Goal: Find specific page/section: Find specific page/section

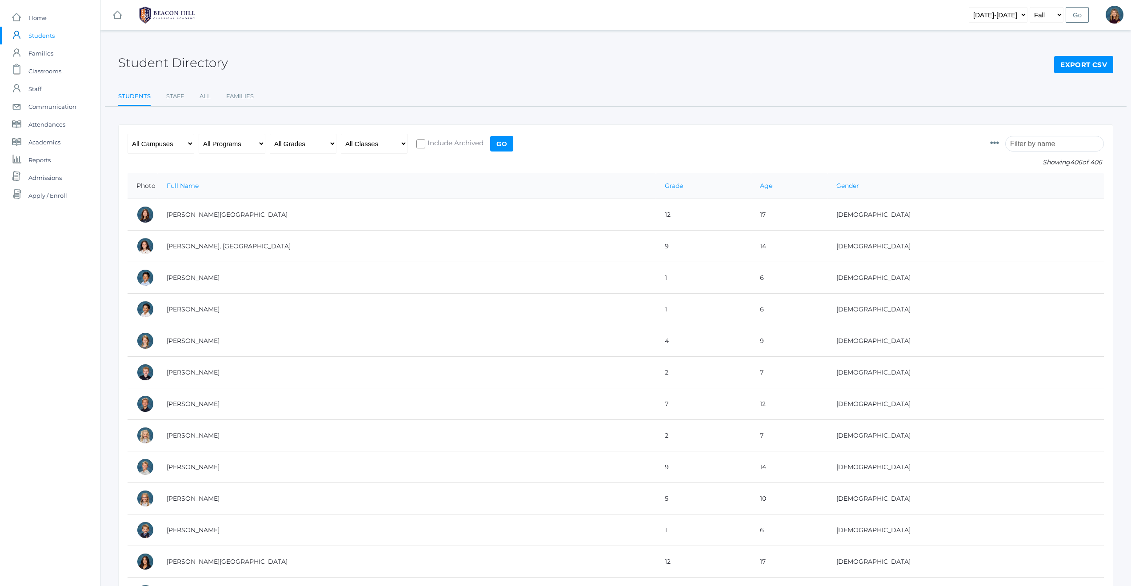
click at [45, 36] on span "Students" at bounding box center [41, 36] width 26 height 18
click at [1038, 142] on input "search" at bounding box center [1054, 144] width 99 height 16
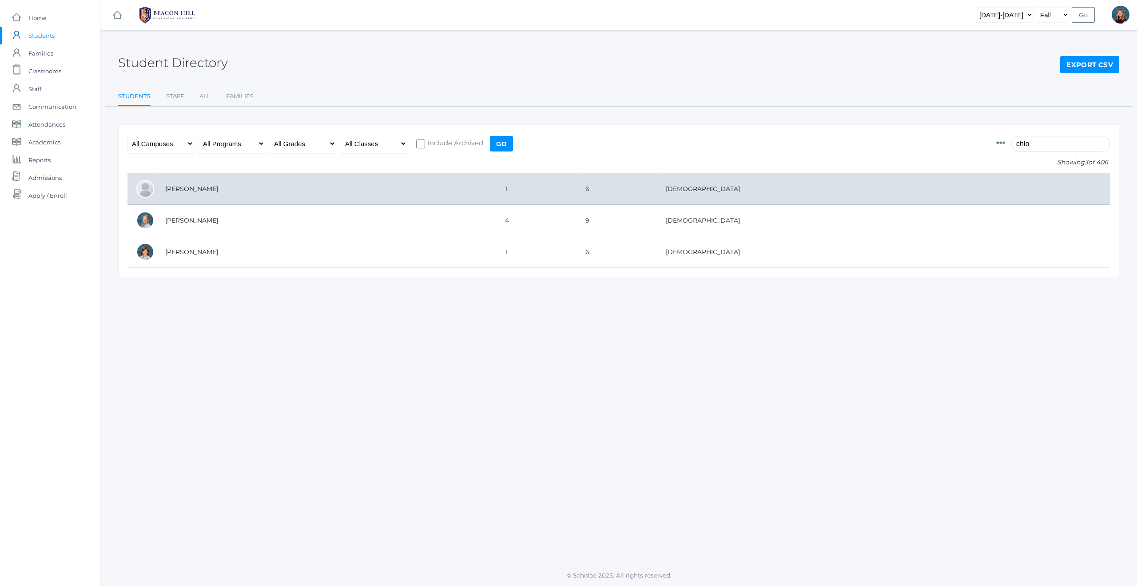
type input "chlo"
click at [210, 190] on td "[PERSON_NAME]" at bounding box center [326, 189] width 340 height 32
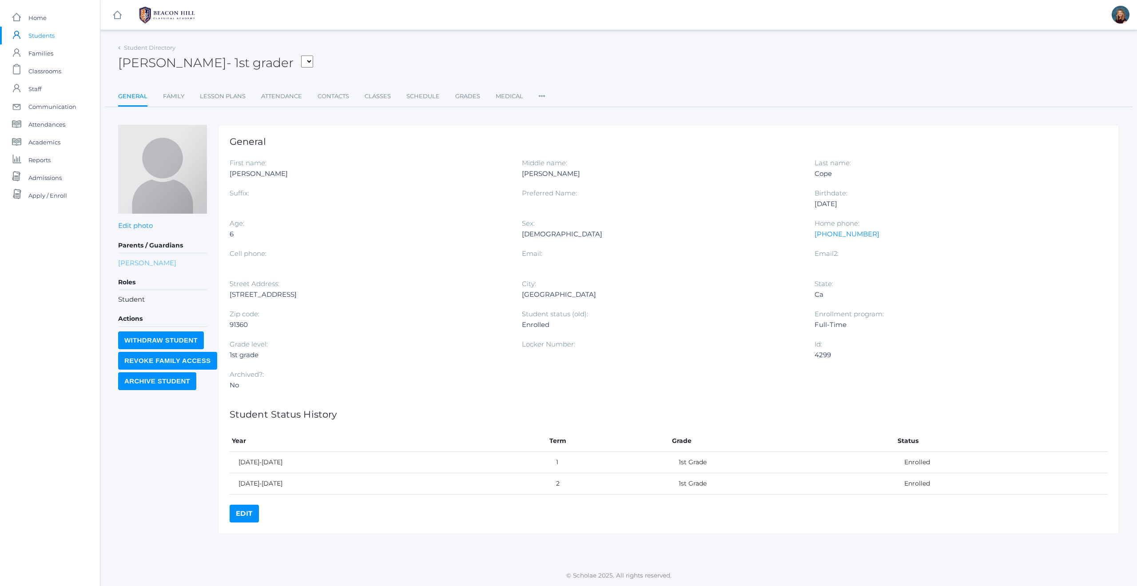
click at [138, 259] on link "[PERSON_NAME]" at bounding box center [147, 263] width 58 height 10
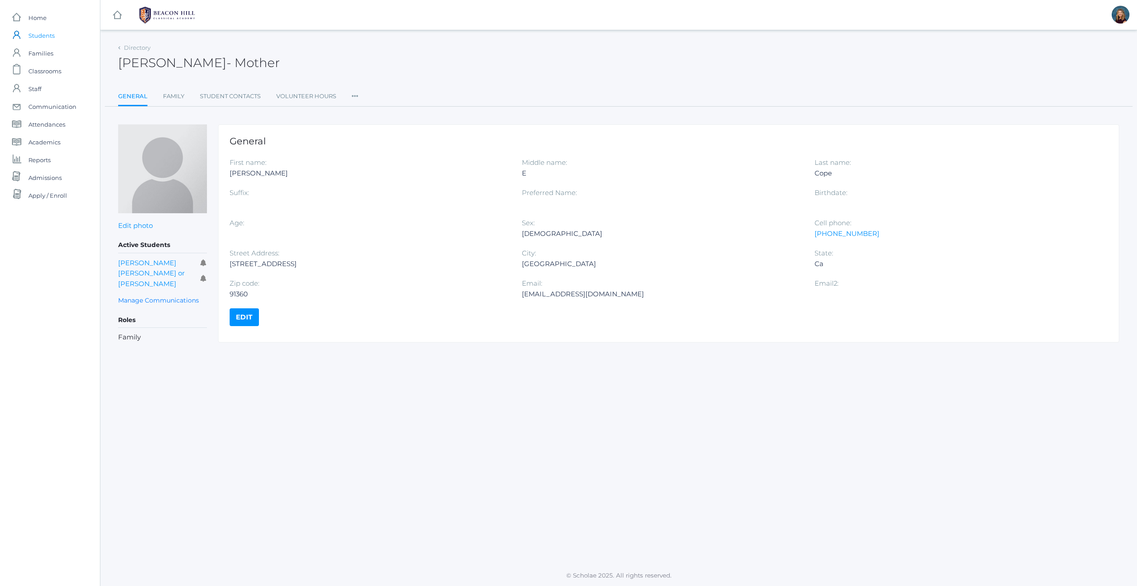
click at [44, 36] on span "Students" at bounding box center [41, 36] width 26 height 18
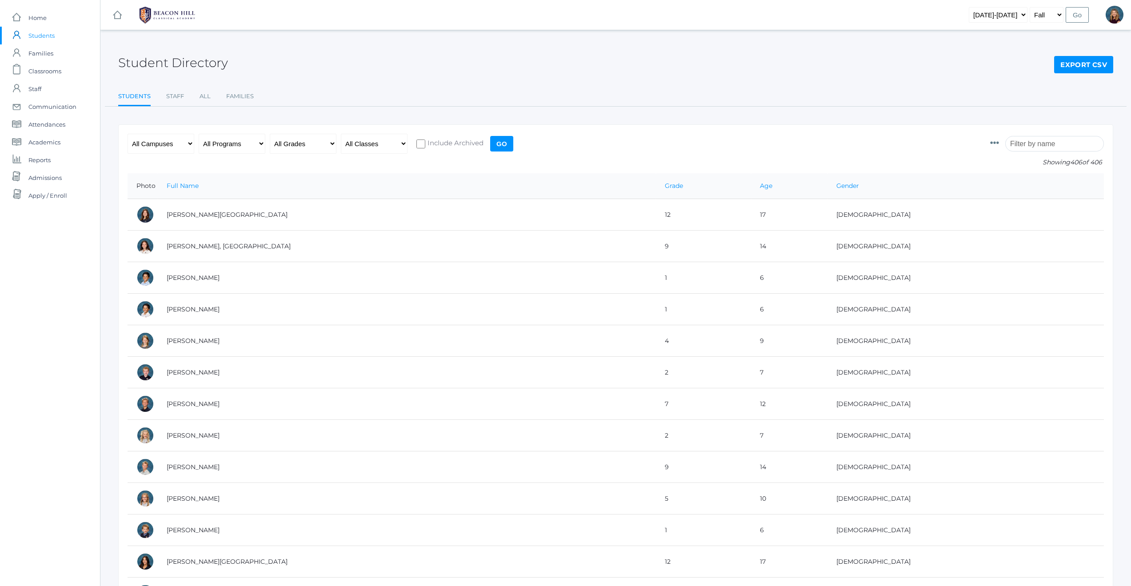
click at [1040, 142] on input "search" at bounding box center [1054, 144] width 99 height 16
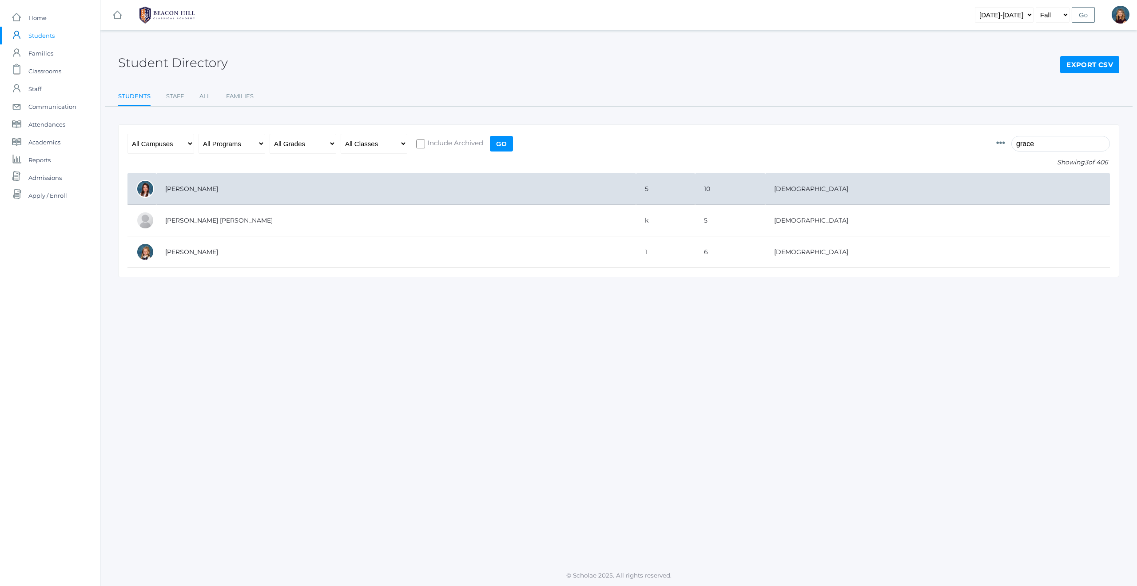
type input "grace"
click at [204, 192] on td "[PERSON_NAME]" at bounding box center [396, 189] width 480 height 32
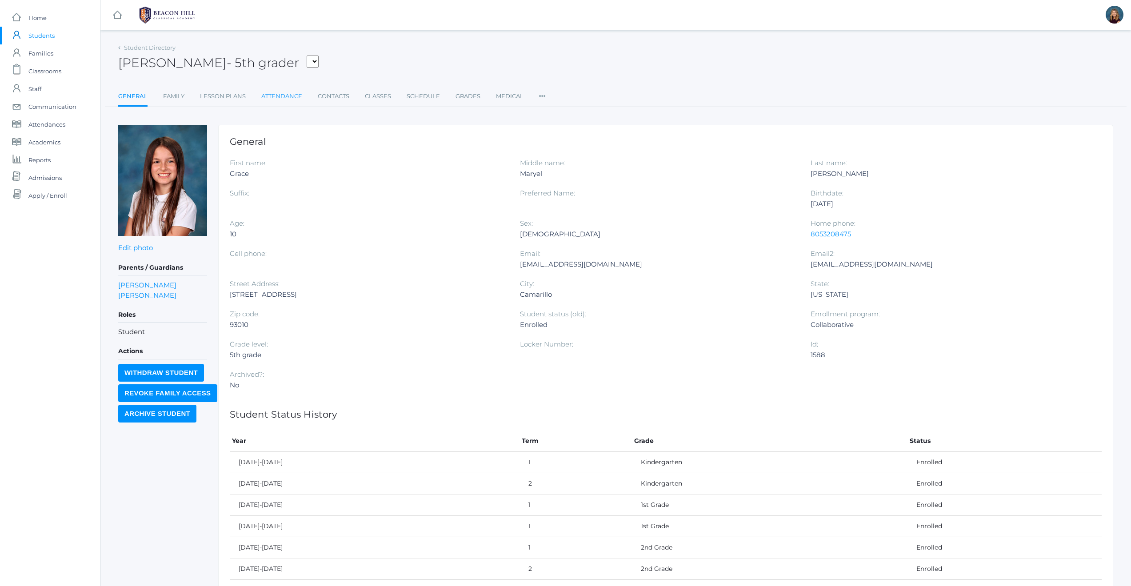
click at [288, 95] on link "Attendance" at bounding box center [281, 97] width 41 height 18
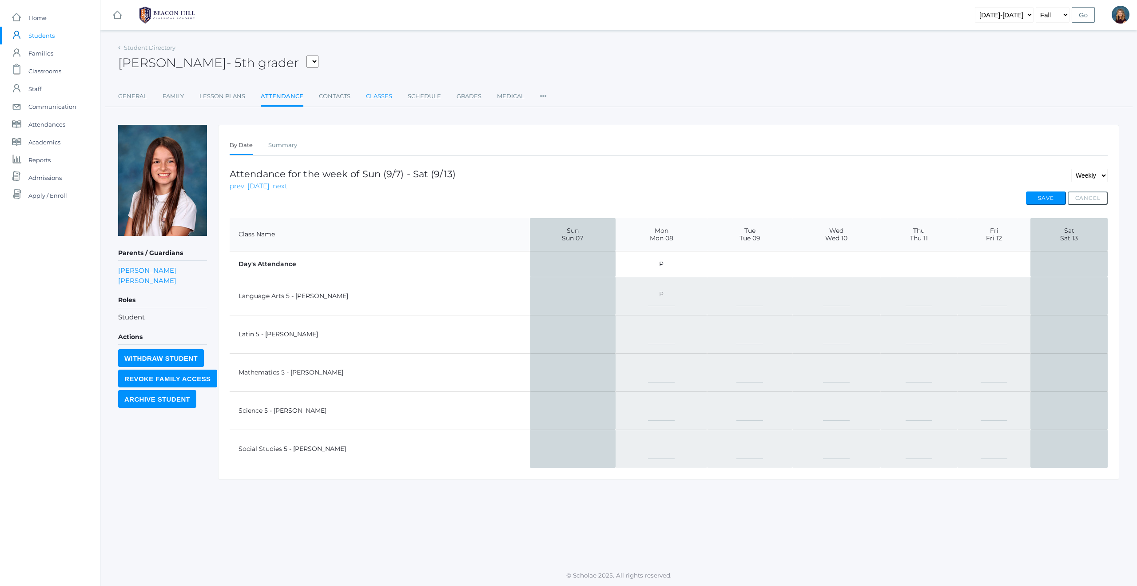
click at [373, 97] on link "Classes" at bounding box center [379, 97] width 26 height 18
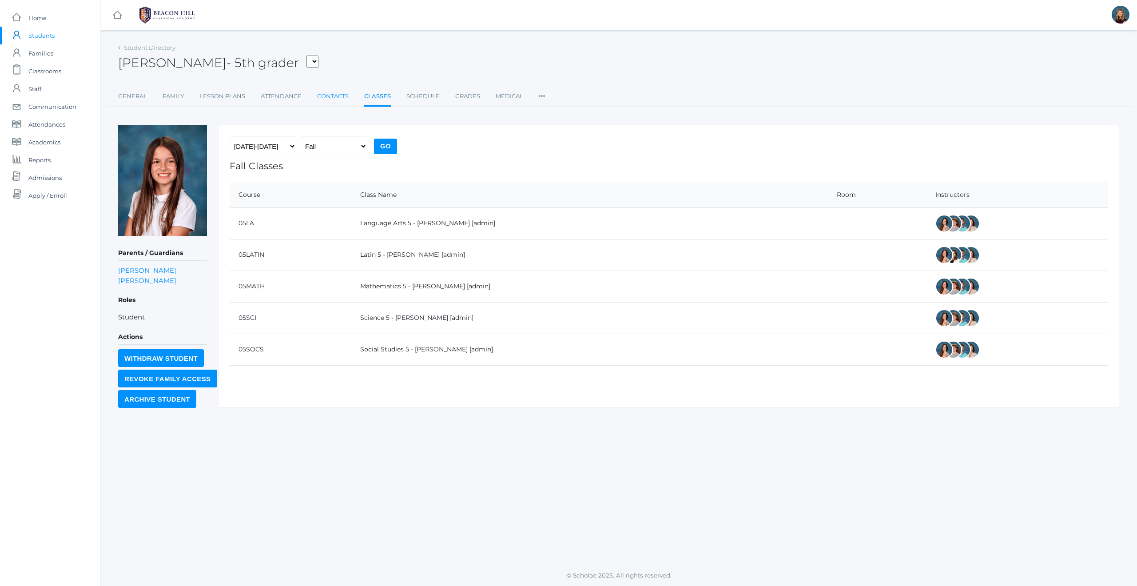
click at [324, 93] on link "Contacts" at bounding box center [333, 97] width 32 height 18
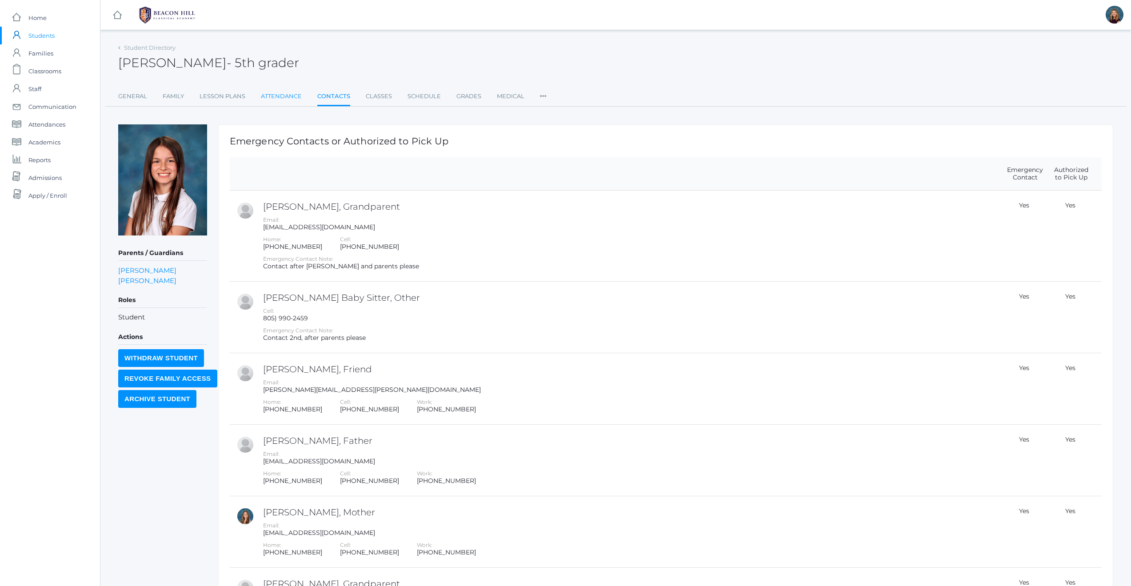
click at [288, 96] on link "Attendance" at bounding box center [281, 97] width 41 height 18
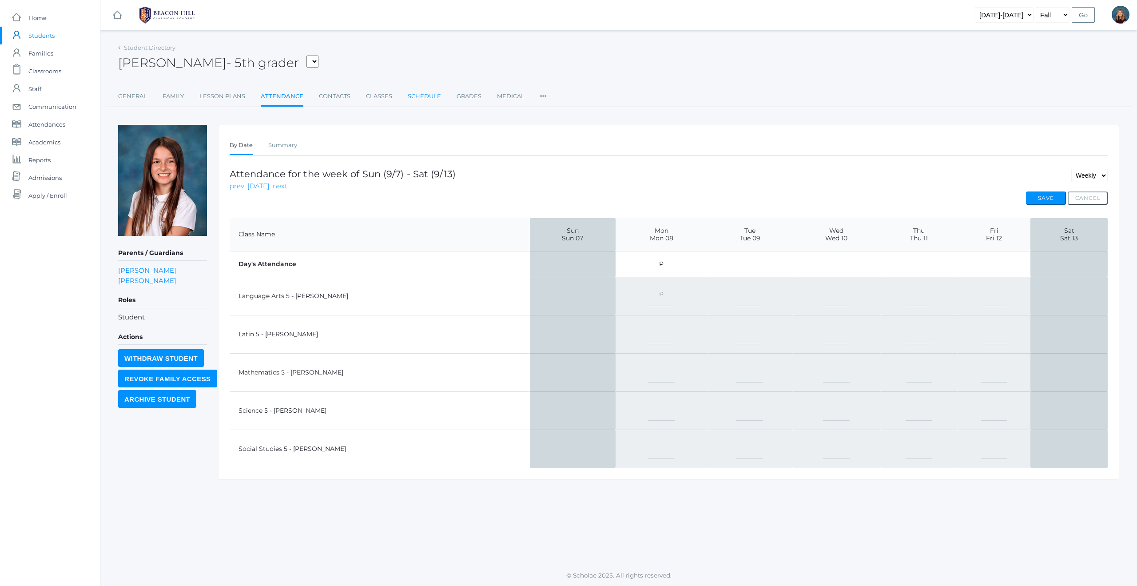
click at [432, 95] on link "Schedule" at bounding box center [424, 97] width 33 height 18
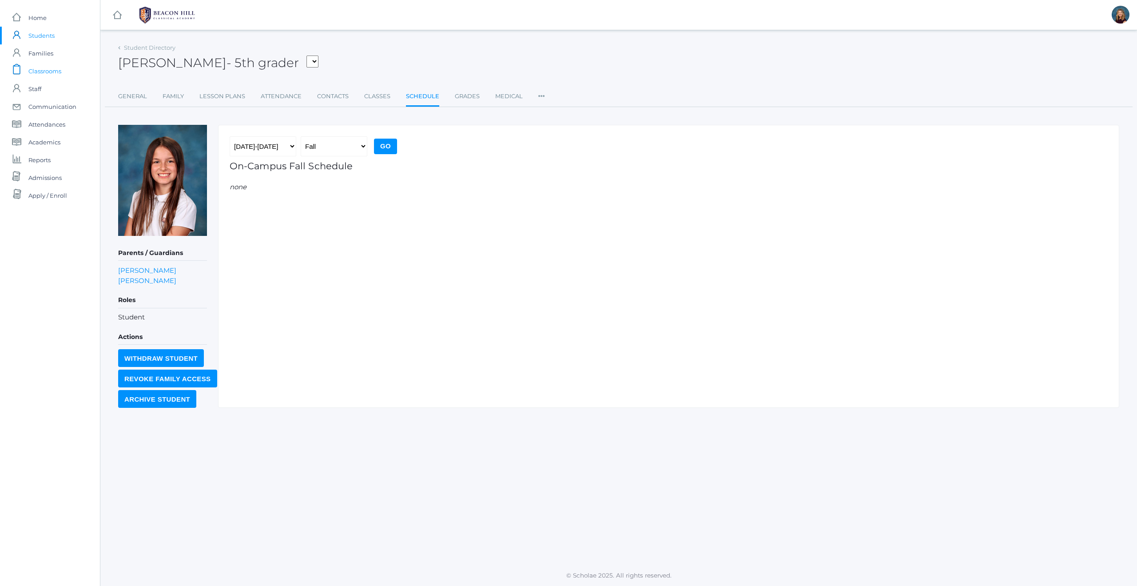
click at [52, 71] on span "Classrooms" at bounding box center [44, 71] width 33 height 18
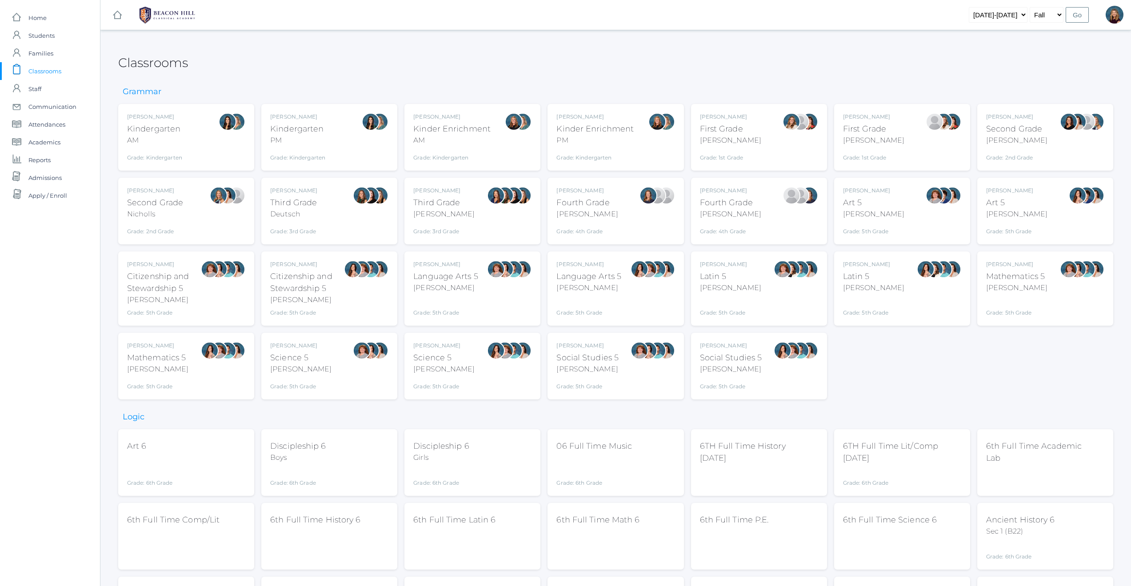
click at [586, 301] on div "Grade: 5th Grade" at bounding box center [588, 307] width 65 height 20
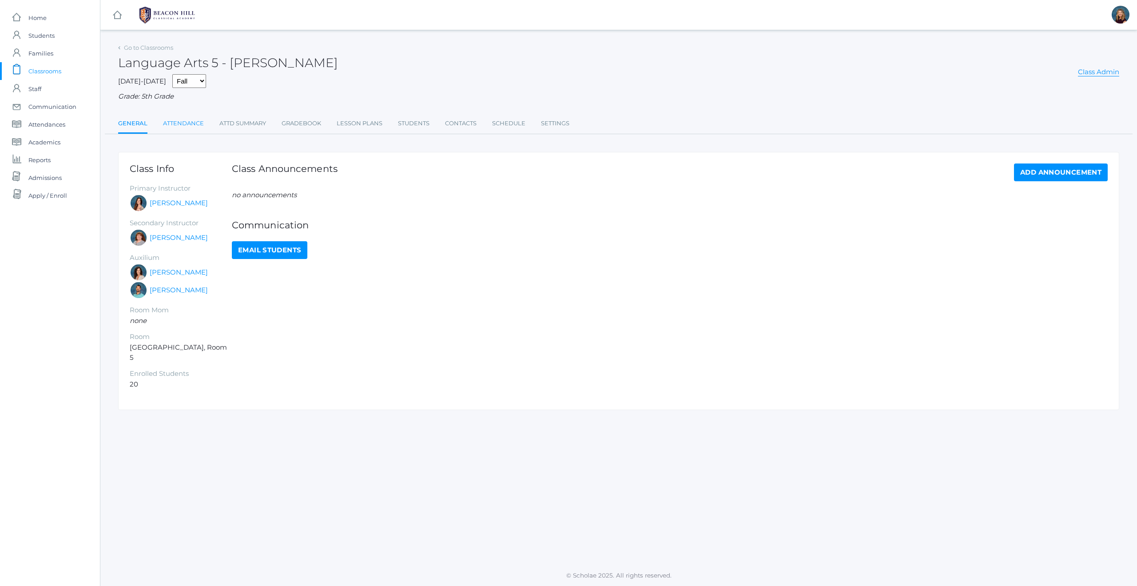
click at [187, 125] on link "Attendance" at bounding box center [183, 124] width 41 height 18
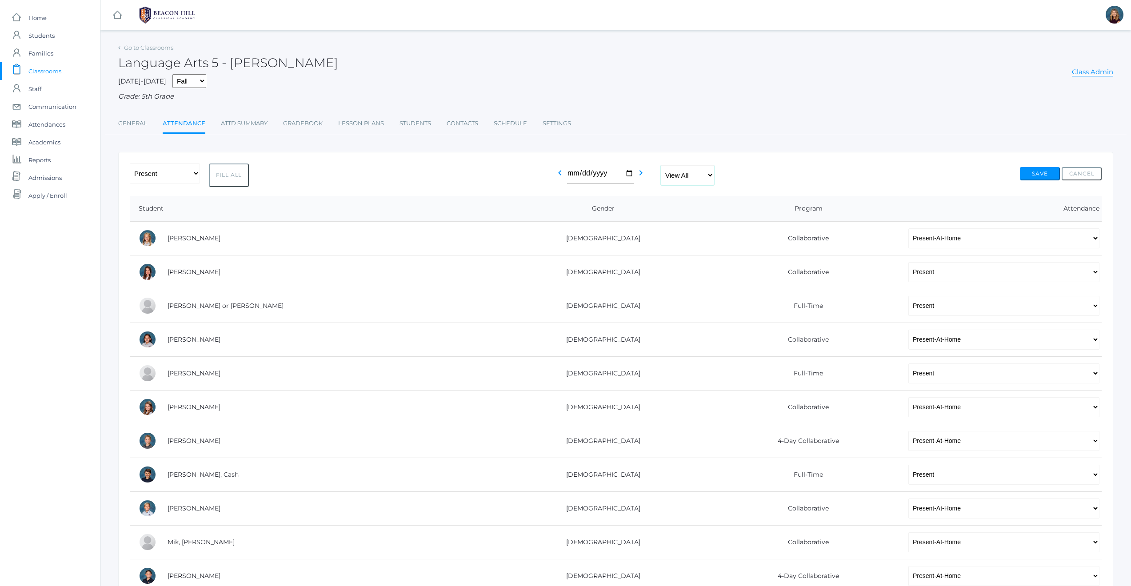
click at [712, 176] on select "View All Full-Time 4-Day Collaborative" at bounding box center [687, 175] width 53 height 20
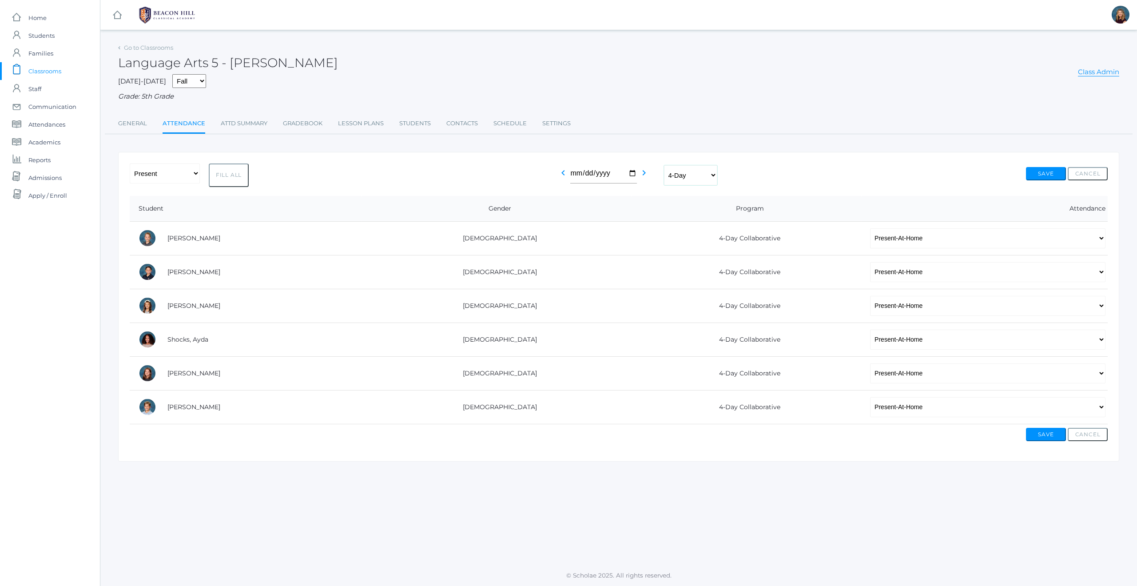
click at [714, 174] on select "View All Full-Time 4-Day Collaborative" at bounding box center [690, 175] width 53 height 20
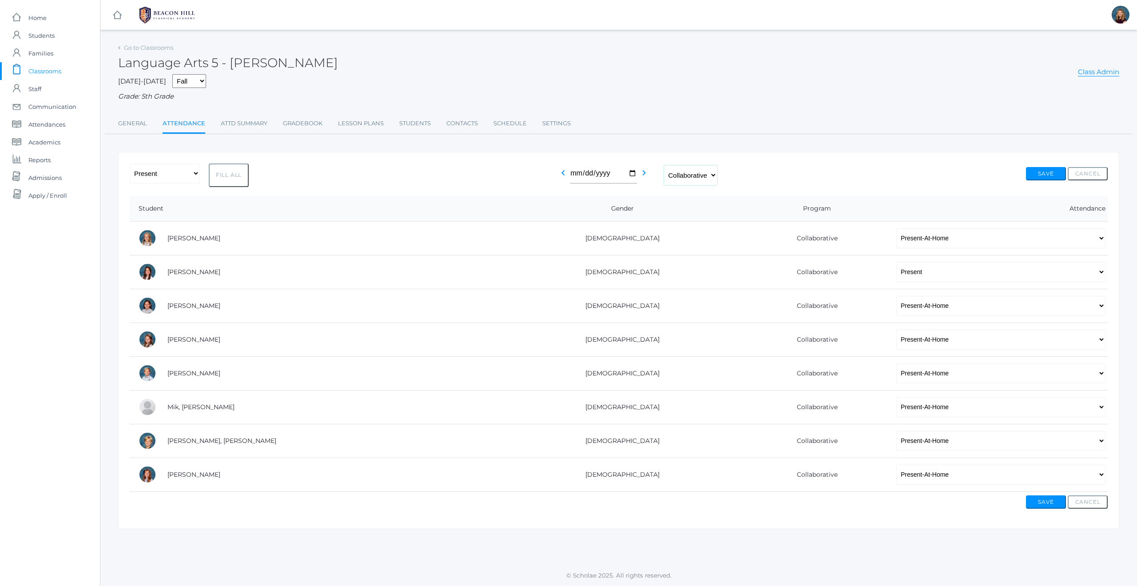
click at [712, 175] on select "View All Full-Time 4-Day Collaborative" at bounding box center [690, 175] width 53 height 20
select select "full-time"
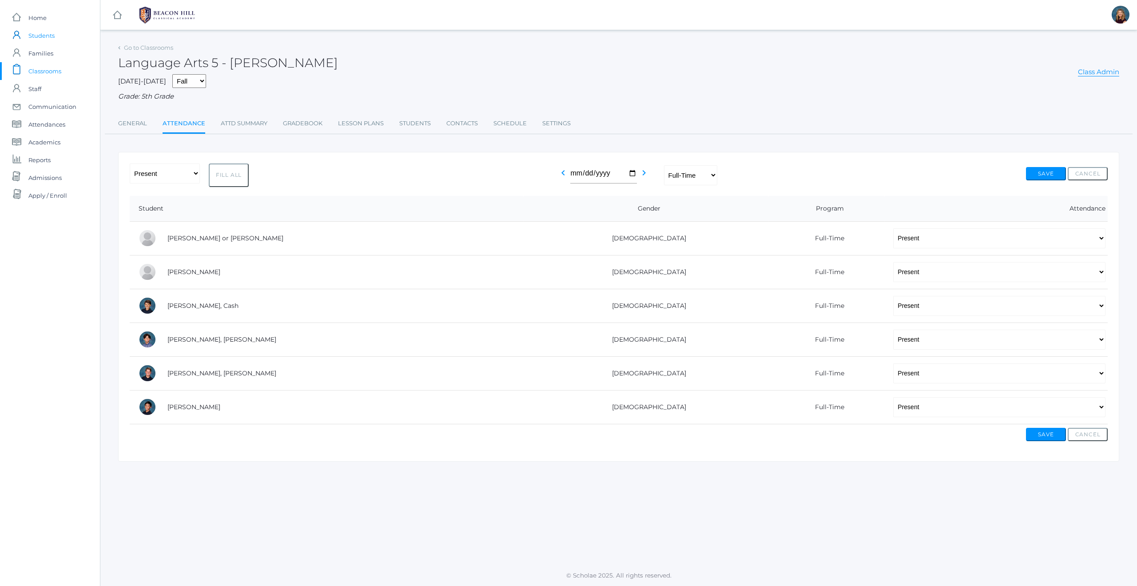
click at [38, 32] on span "Students" at bounding box center [41, 36] width 26 height 18
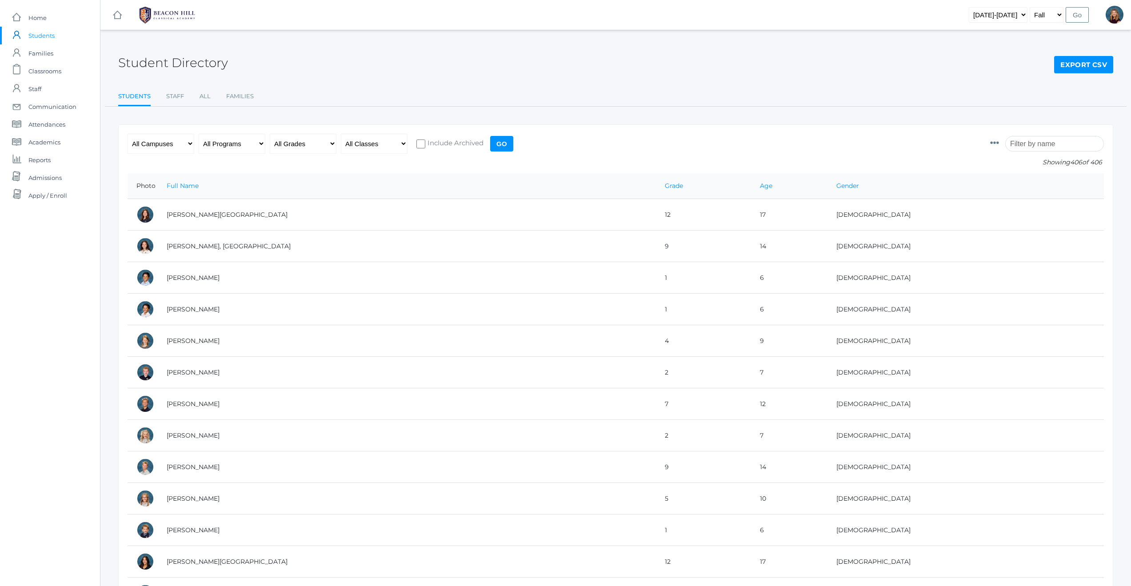
click at [1055, 143] on input "search" at bounding box center [1054, 144] width 99 height 16
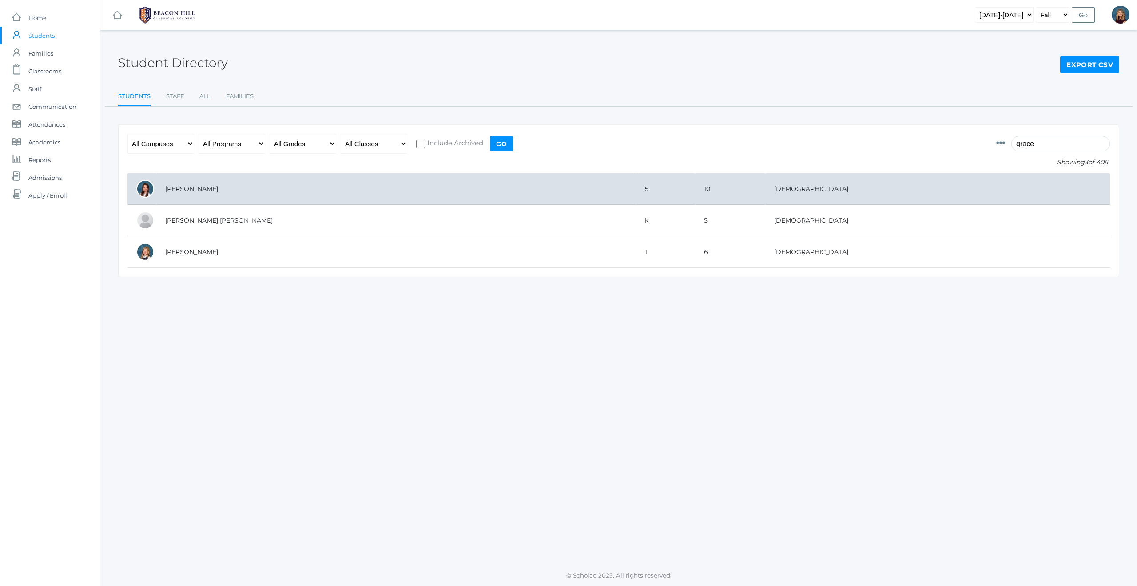
type input "grace"
click at [206, 187] on td "[PERSON_NAME]" at bounding box center [396, 189] width 480 height 32
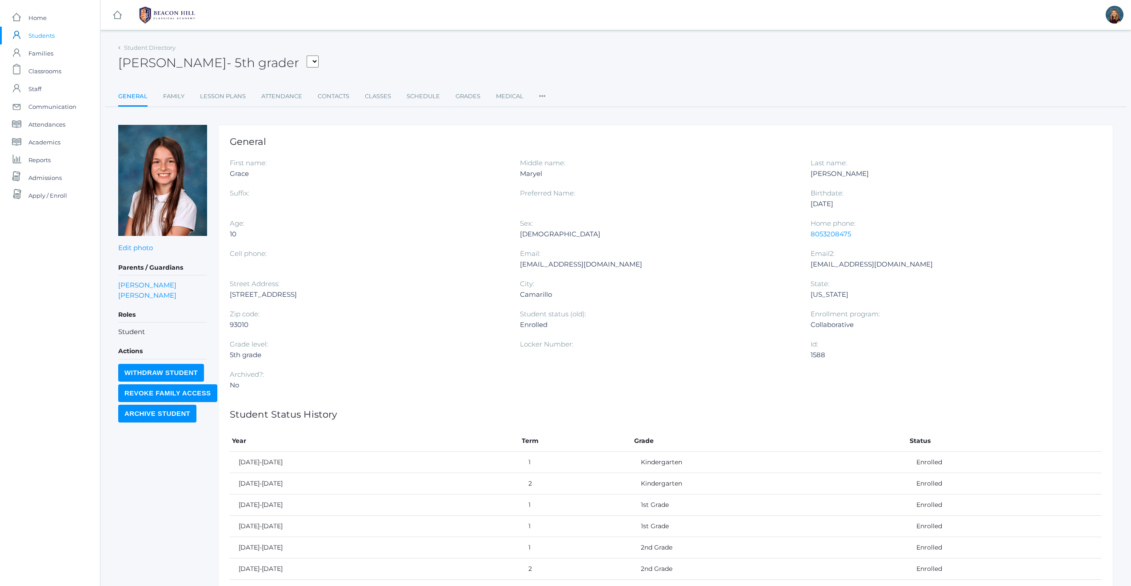
click at [307, 61] on select "Albanese, Paige Arnold, Ella Baron, Beaux Burke, Elliot Callaway, Kennedy Carey…" at bounding box center [313, 62] width 12 height 12
click at [39, 33] on span "Students" at bounding box center [41, 36] width 26 height 18
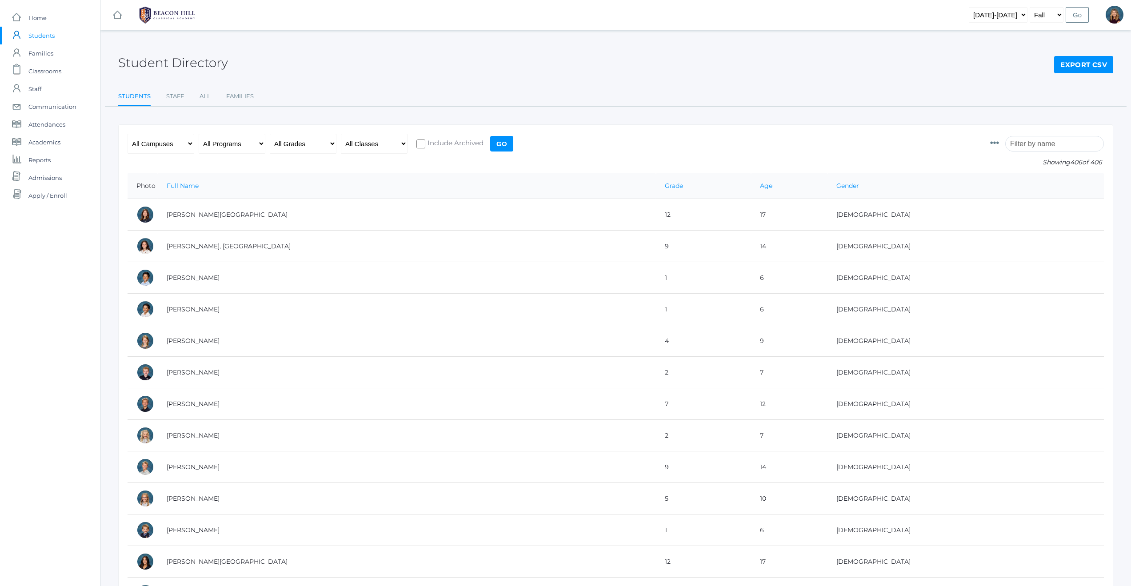
click at [1050, 146] on input "search" at bounding box center [1054, 144] width 99 height 16
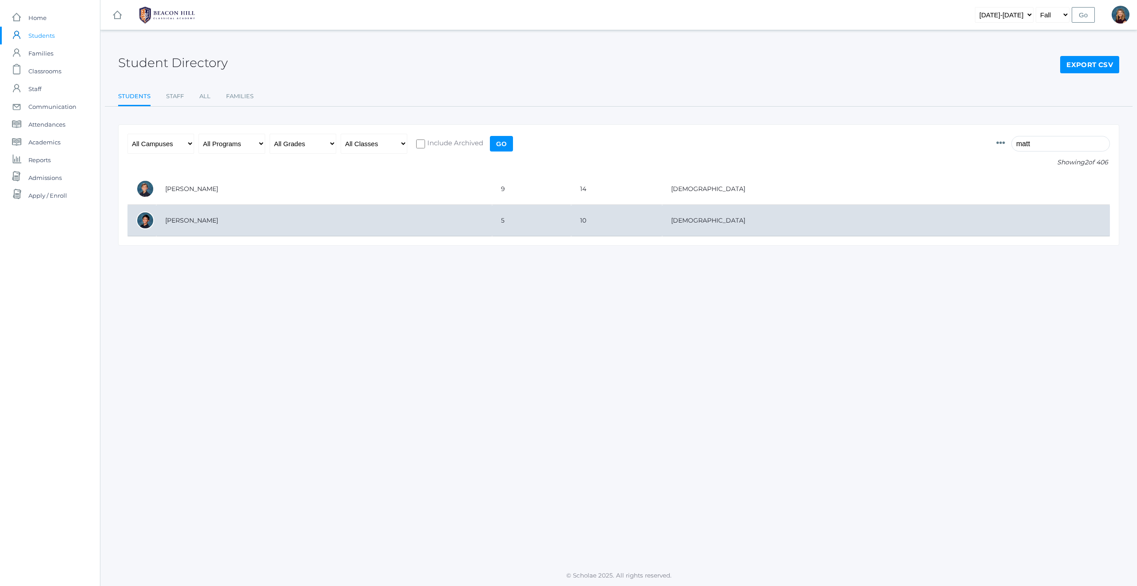
type input "matt"
click at [197, 222] on td "[PERSON_NAME]" at bounding box center [324, 221] width 336 height 32
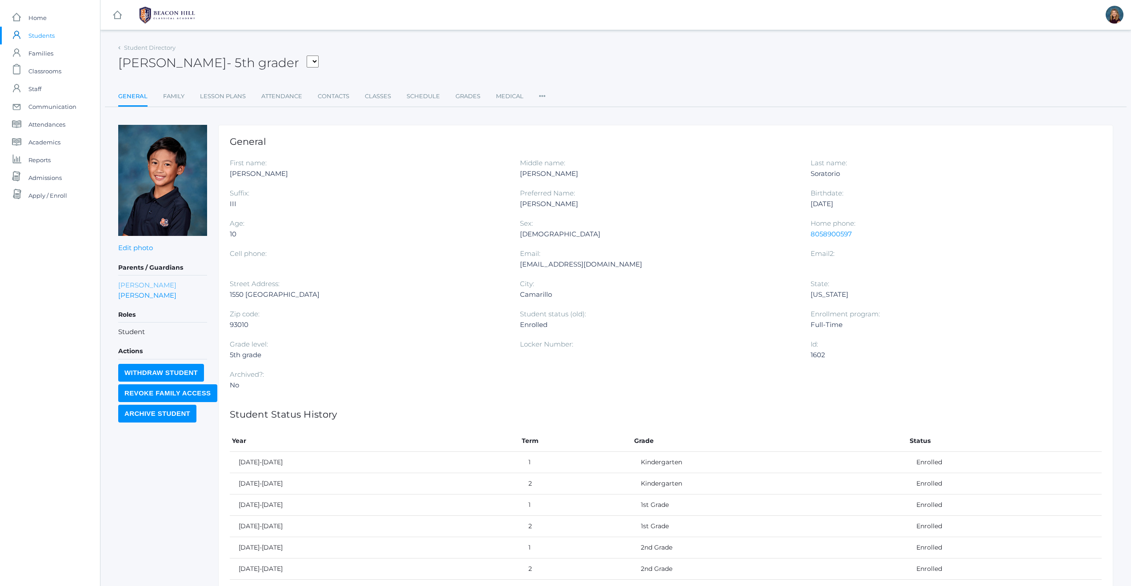
click at [129, 284] on link "[PERSON_NAME]" at bounding box center [147, 285] width 58 height 10
